Goal: Find specific page/section: Find specific page/section

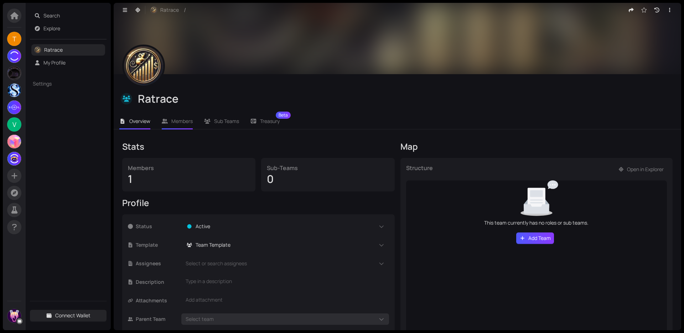
click at [188, 123] on span "Members" at bounding box center [181, 121] width 21 height 7
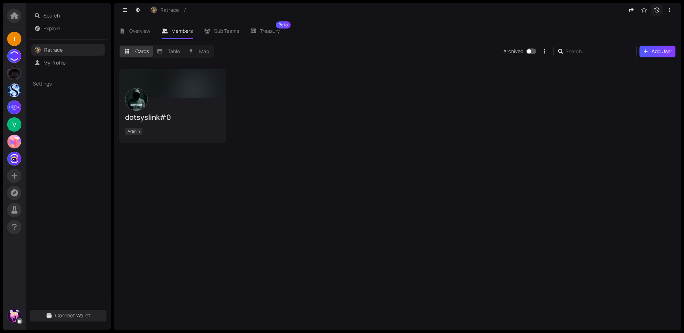
click at [655, 8] on icon "button" at bounding box center [657, 9] width 5 height 5
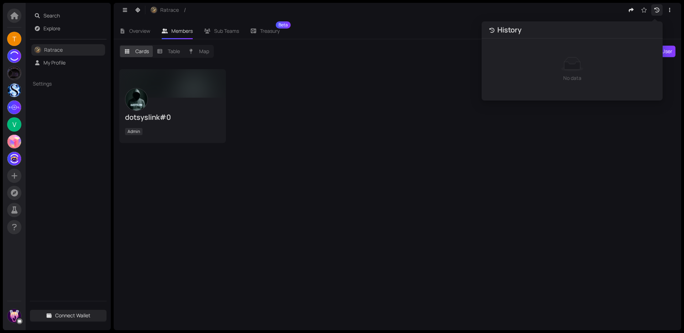
click at [516, 171] on div "dotsyslink#0 Admin" at bounding box center [398, 196] width 568 height 267
